Goal: Task Accomplishment & Management: Use online tool/utility

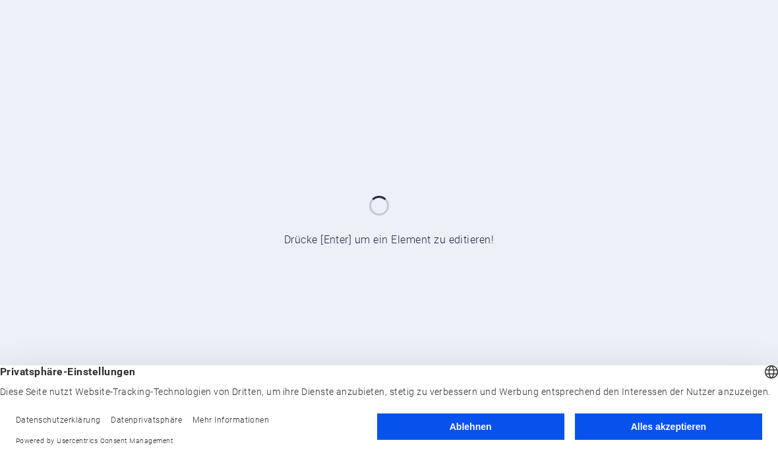
click at [643, 434] on button "Alles akzeptieren" at bounding box center [668, 426] width 187 height 26
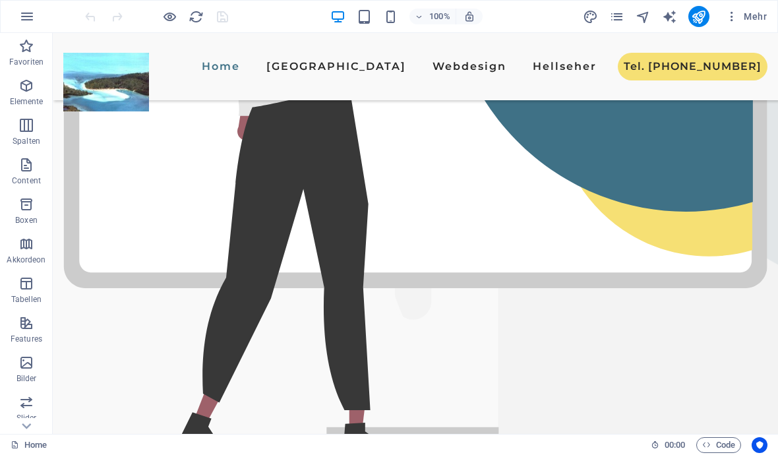
scroll to position [466, 0]
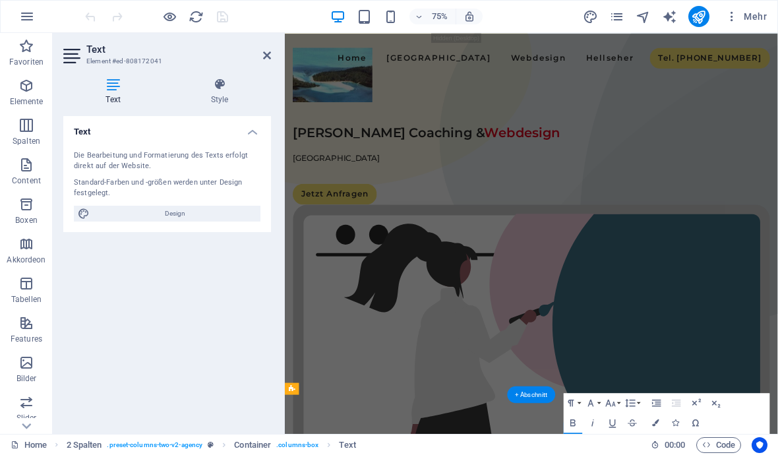
scroll to position [0, 0]
click at [37, 24] on button "button" at bounding box center [27, 17] width 32 height 32
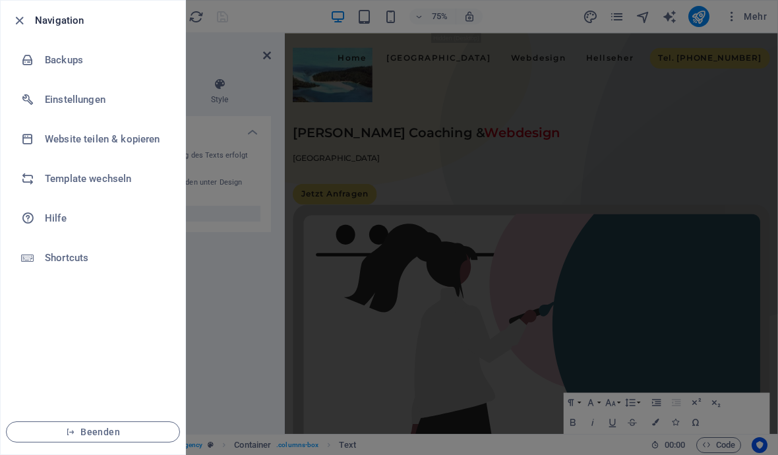
click at [25, 16] on icon "button" at bounding box center [19, 20] width 15 height 15
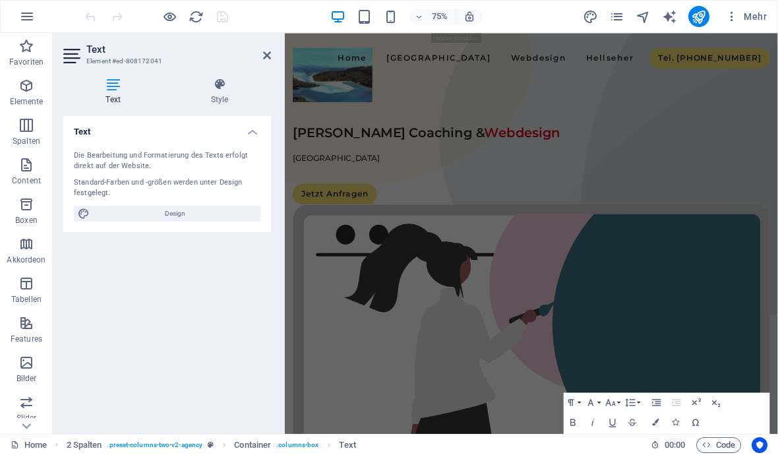
click at [28, 13] on icon "button" at bounding box center [27, 17] width 16 height 16
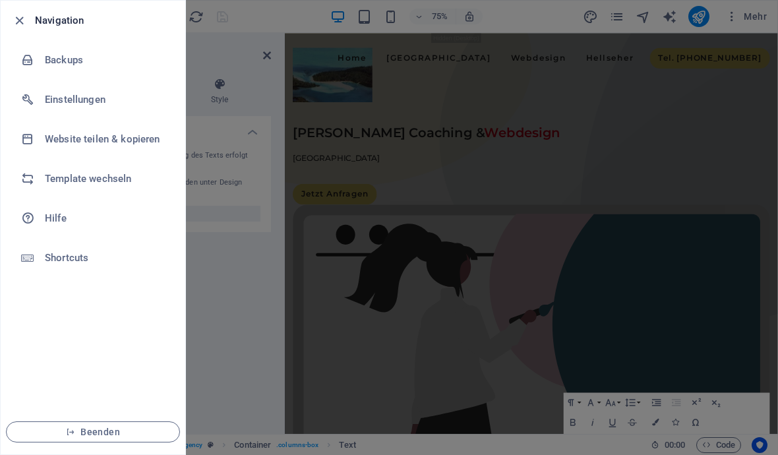
click at [13, 27] on icon "button" at bounding box center [19, 20] width 15 height 15
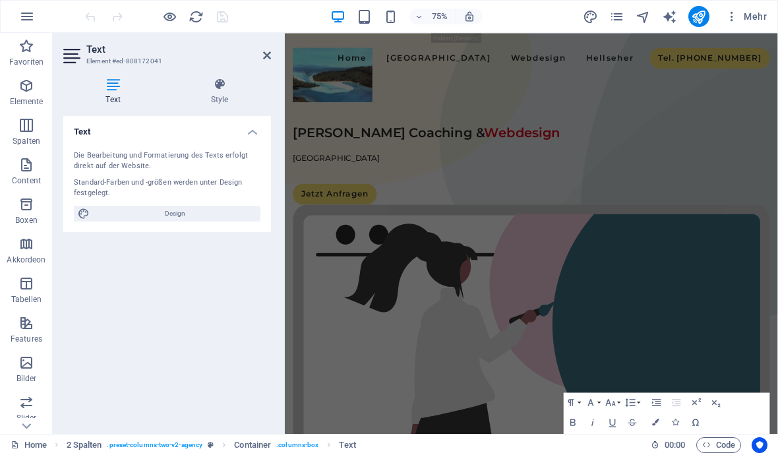
click at [105, 47] on h2 "Text" at bounding box center [178, 49] width 185 height 12
click at [130, 90] on icon at bounding box center [113, 84] width 100 height 13
click at [225, 100] on h4 "Style" at bounding box center [219, 92] width 103 height 28
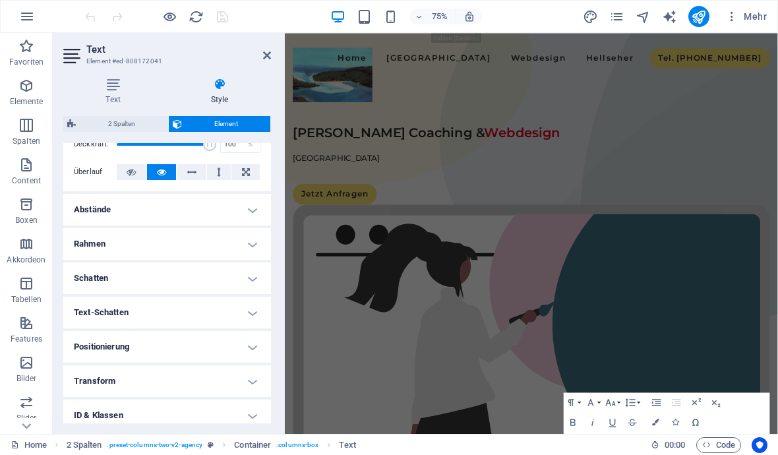
scroll to position [215, 0]
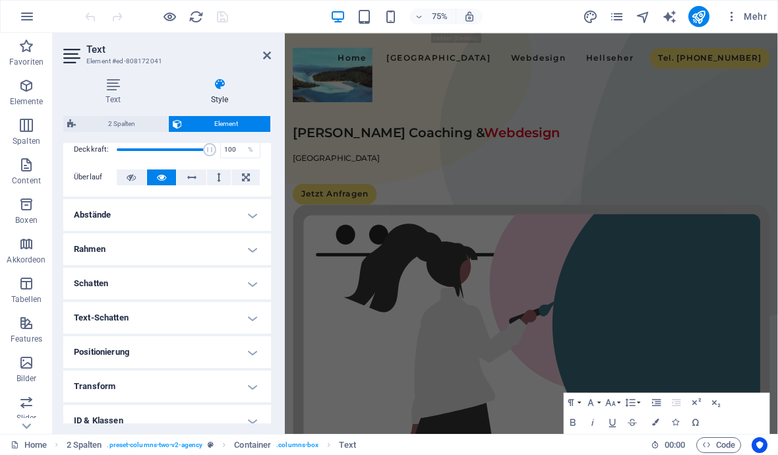
click at [170, 212] on h4 "Abstände" at bounding box center [167, 215] width 208 height 32
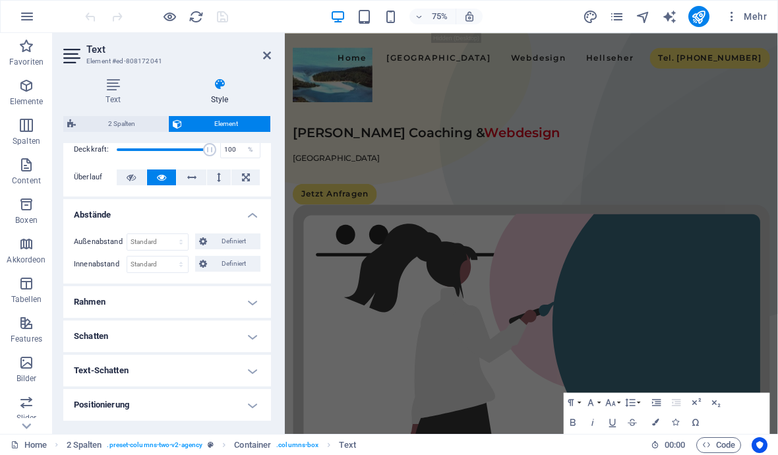
click at [177, 313] on h4 "Rahmen" at bounding box center [167, 302] width 208 height 32
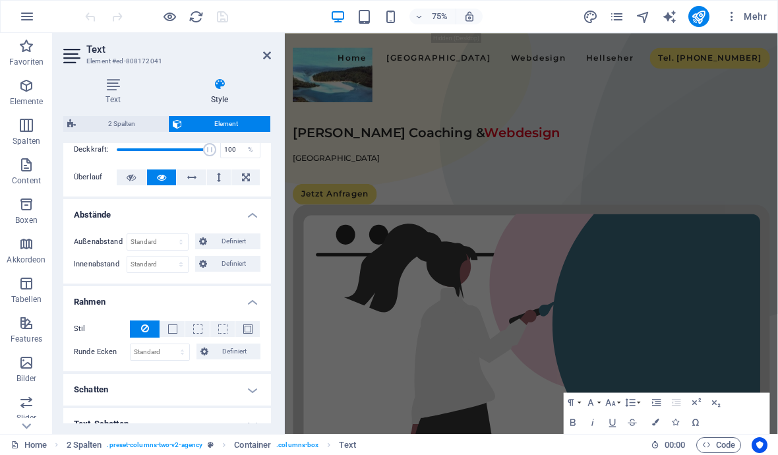
click at [177, 389] on h4 "Schatten" at bounding box center [167, 390] width 208 height 32
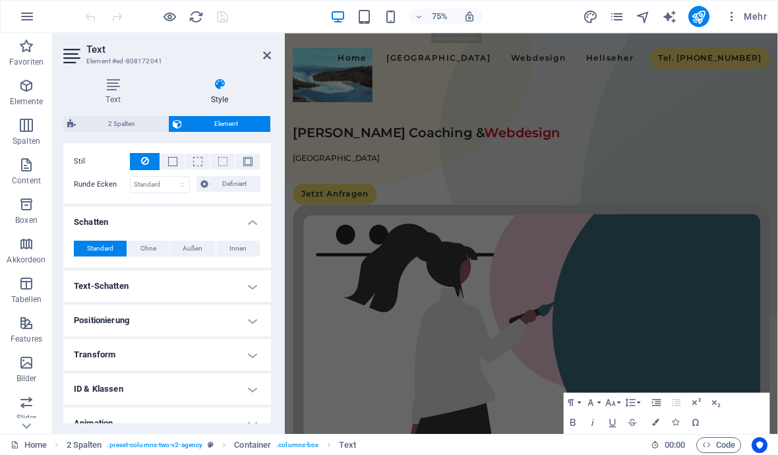
scroll to position [388, 0]
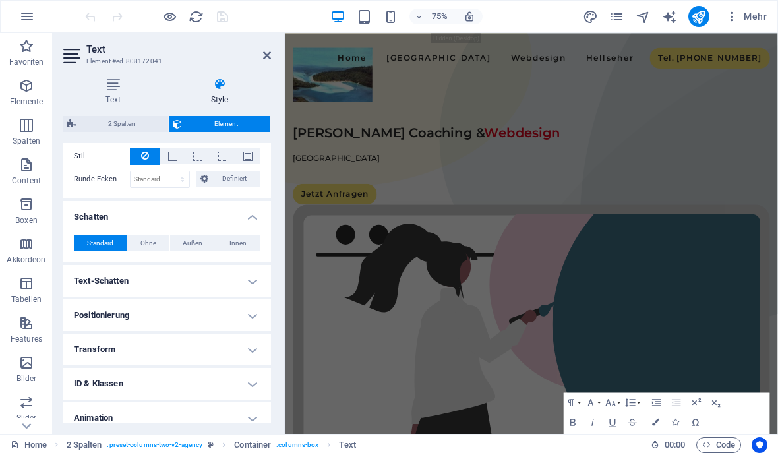
click at [198, 300] on h4 "Positionierung" at bounding box center [167, 315] width 208 height 32
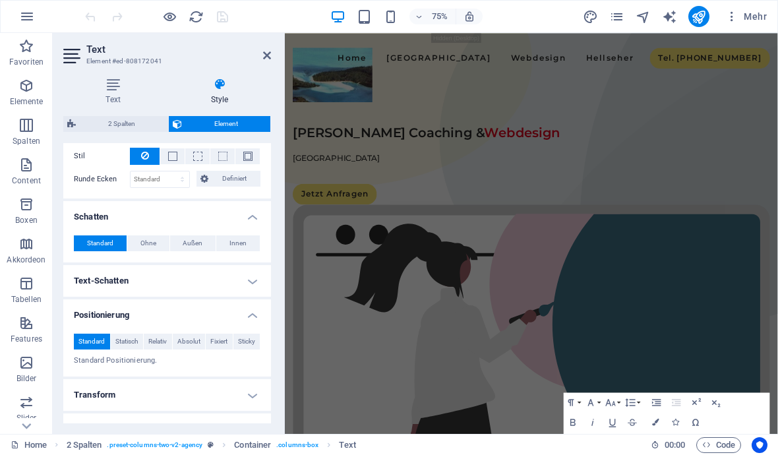
click at [186, 280] on h4 "Text-Schatten" at bounding box center [167, 281] width 208 height 32
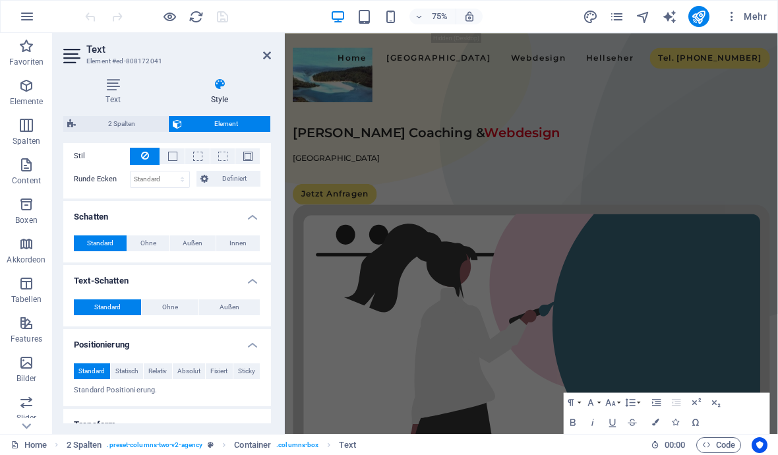
click at [36, 242] on span "Akkordeon" at bounding box center [26, 252] width 53 height 32
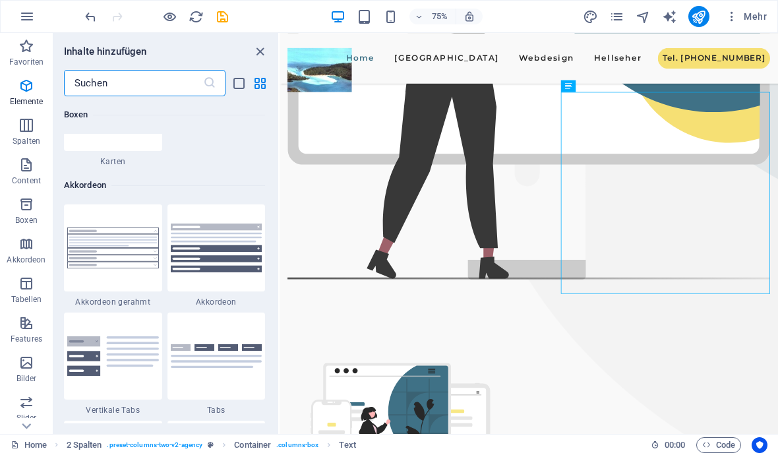
scroll to position [4208, 0]
